Goal: Navigation & Orientation: Find specific page/section

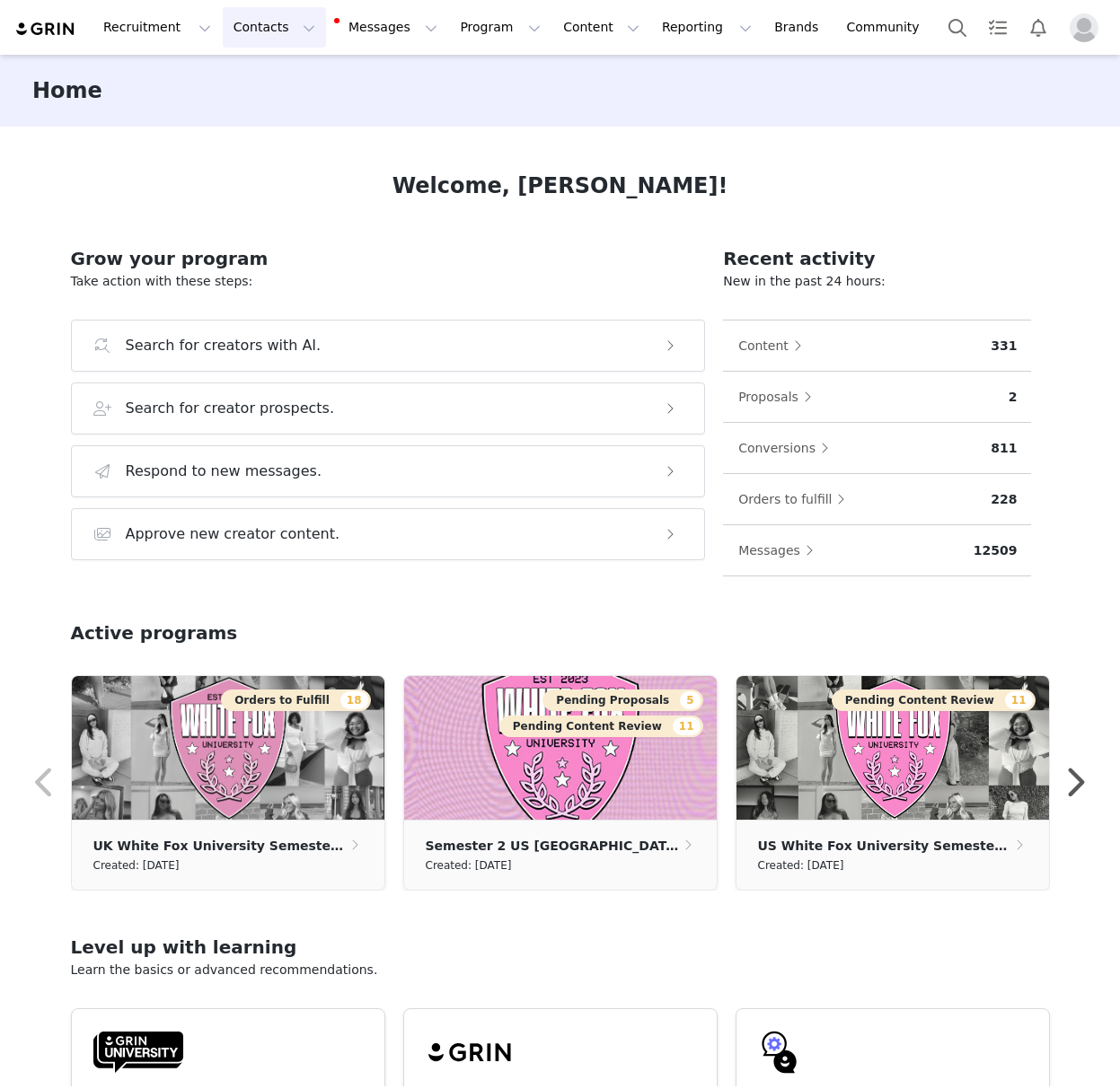
click at [267, 35] on button "Contacts Contacts" at bounding box center [274, 28] width 103 height 41
click at [270, 76] on p "Creators" at bounding box center [251, 80] width 54 height 19
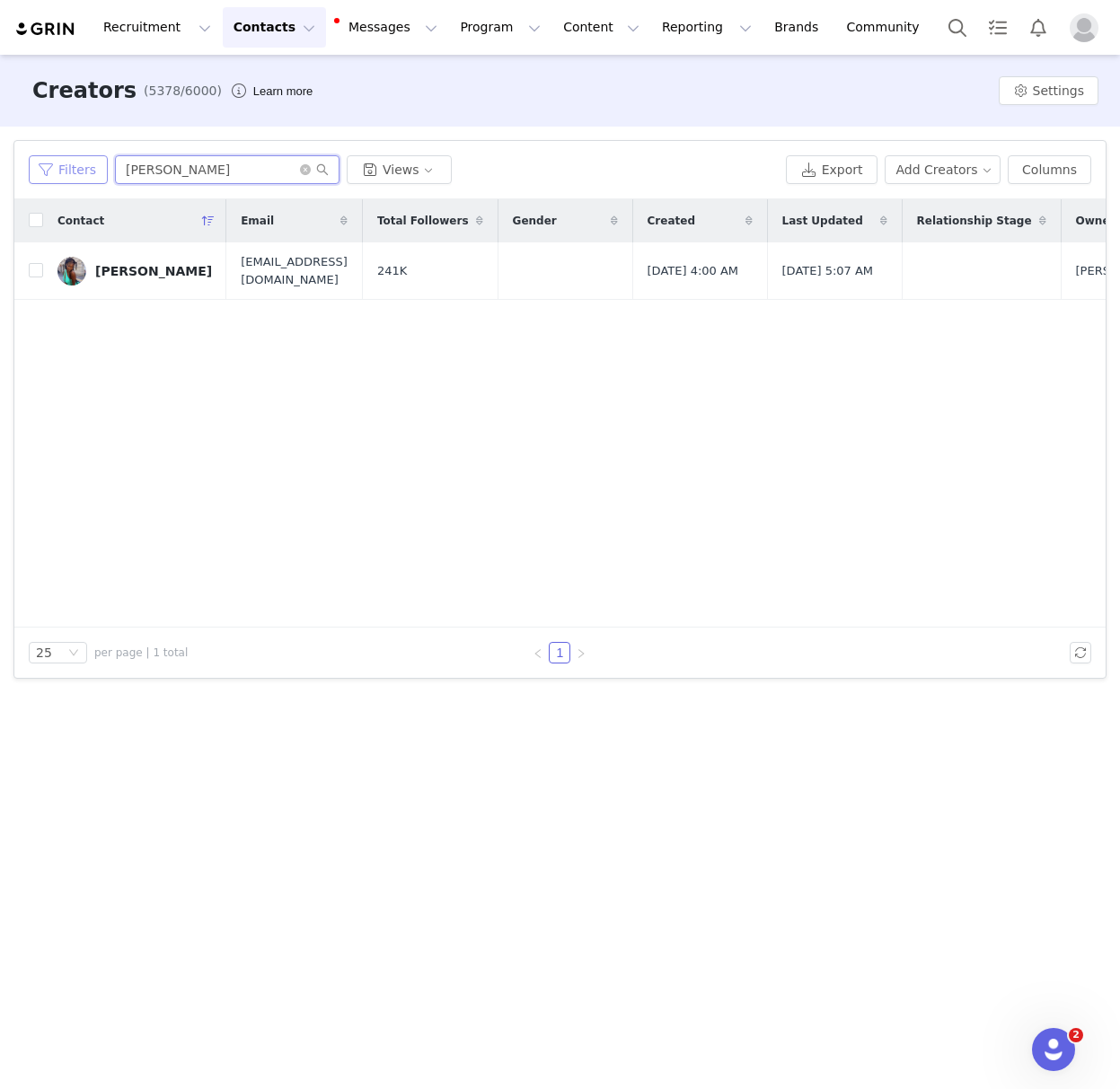
drag, startPoint x: 216, startPoint y: 173, endPoint x: 85, endPoint y: 171, distance: 131.0
click at [77, 164] on div "Filters [PERSON_NAME] Views" at bounding box center [404, 170] width 750 height 29
type input "[PERSON_NAME]"
click at [140, 266] on div "[PERSON_NAME]" at bounding box center [154, 271] width 117 height 14
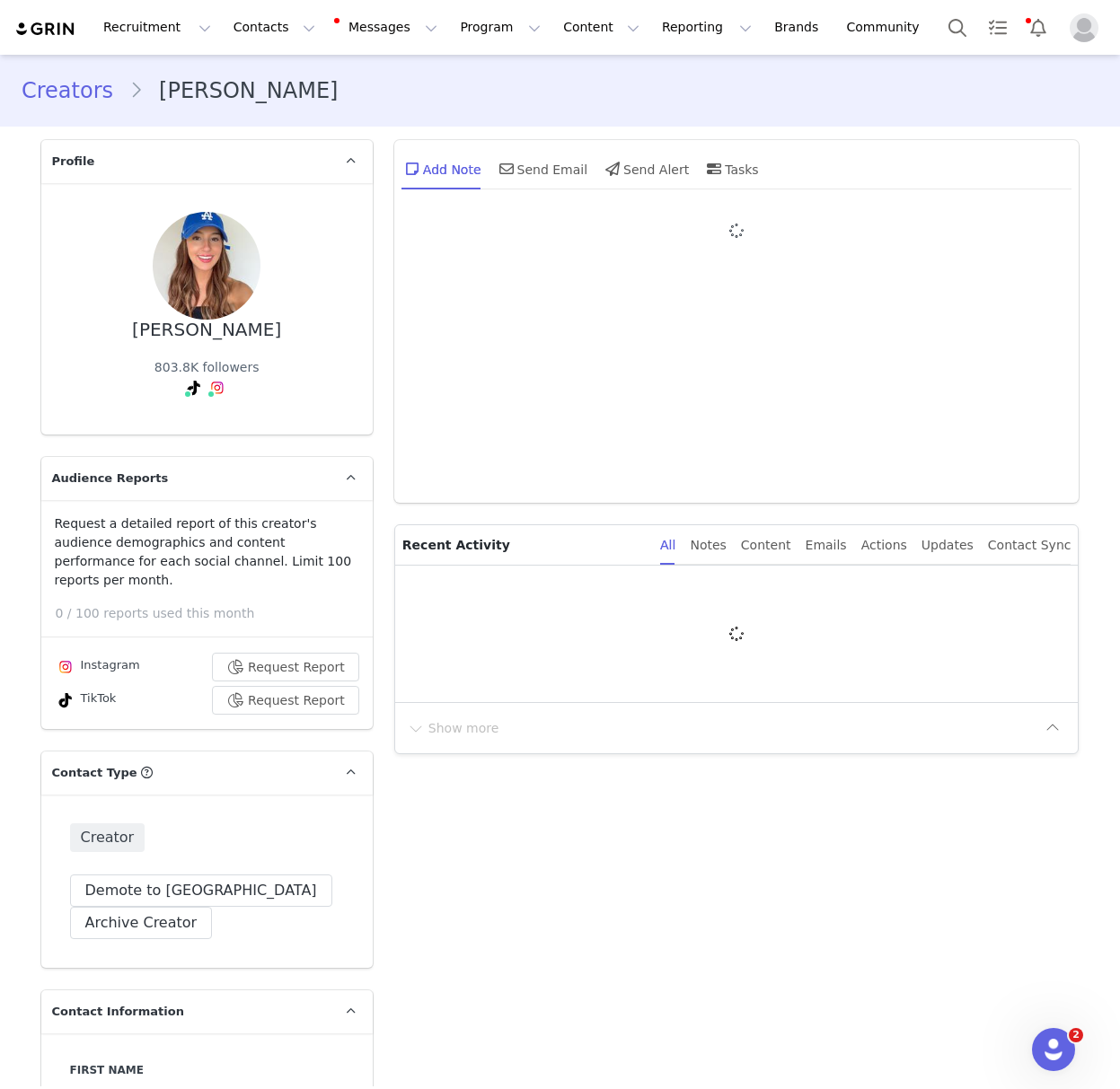
type input "+1 ([GEOGRAPHIC_DATA])"
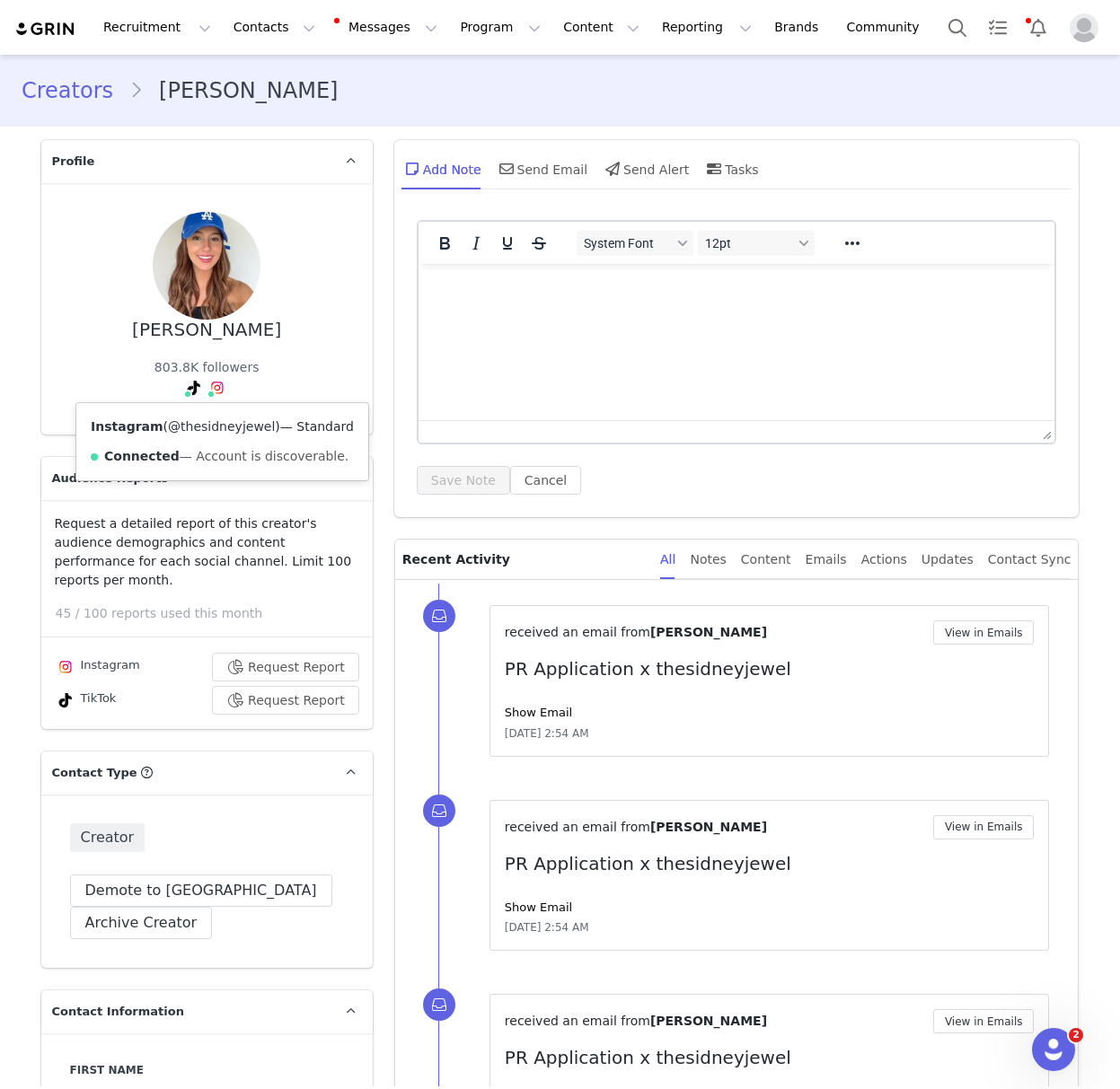
click at [218, 426] on link "@thesidneyjewel" at bounding box center [221, 426] width 107 height 14
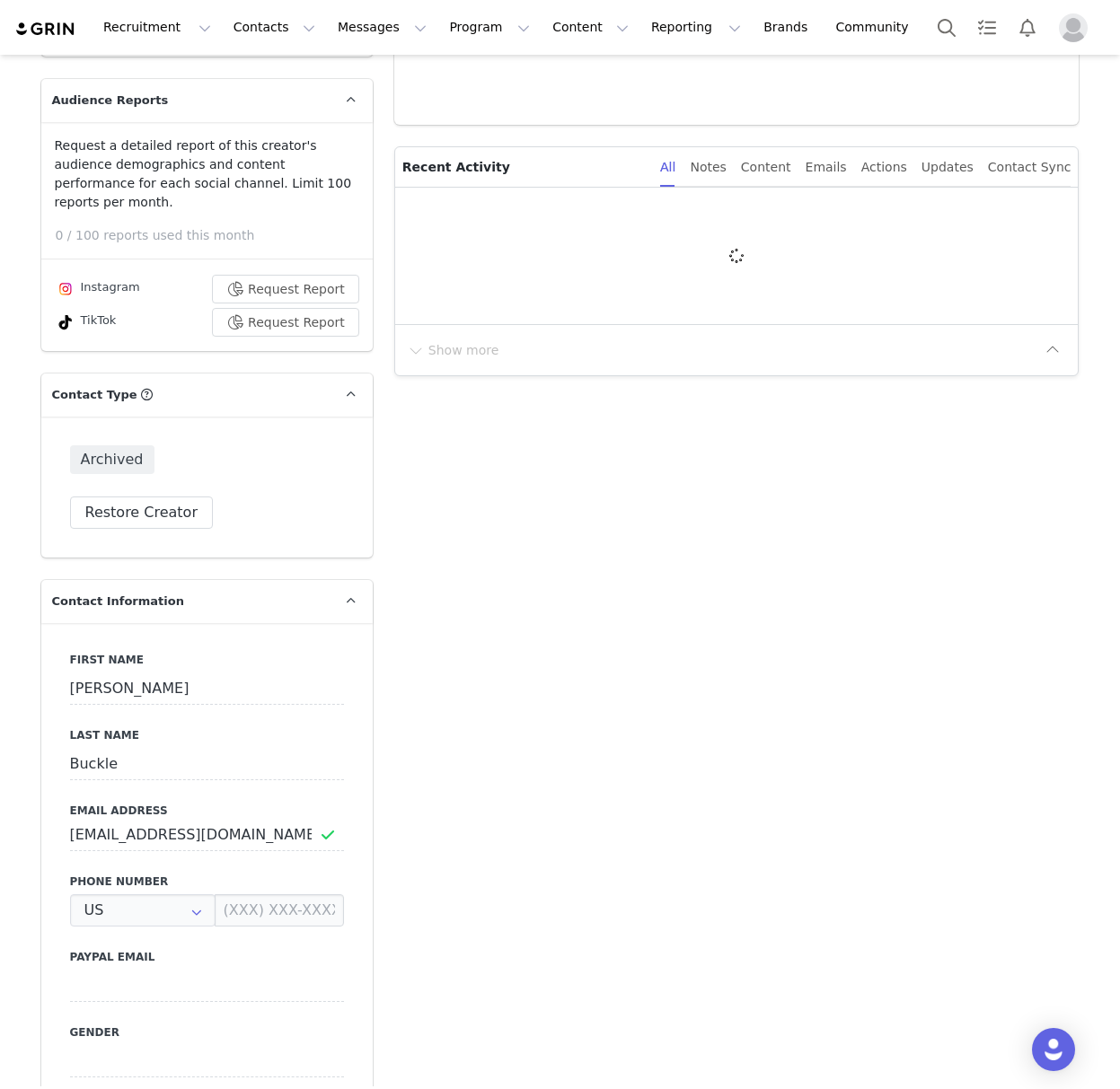
type input "+1 ([GEOGRAPHIC_DATA])"
